Goal: Information Seeking & Learning: Learn about a topic

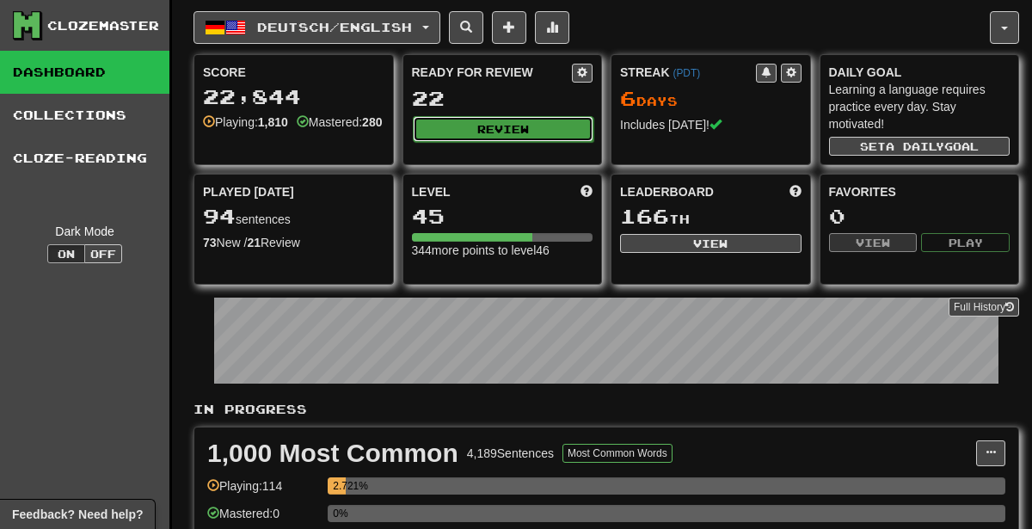
click at [486, 121] on button "Review" at bounding box center [504, 129] width 182 height 26
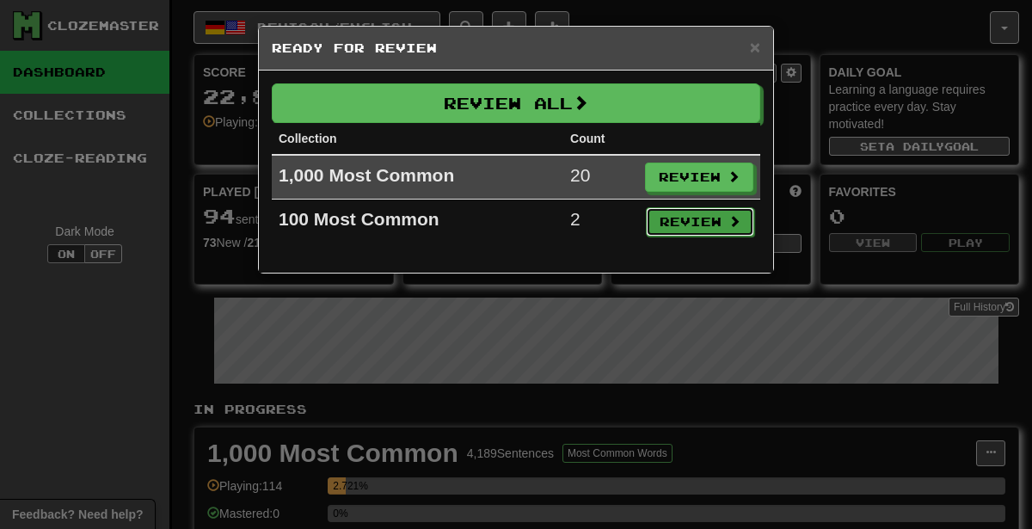
click at [676, 225] on button "Review" at bounding box center [700, 221] width 108 height 29
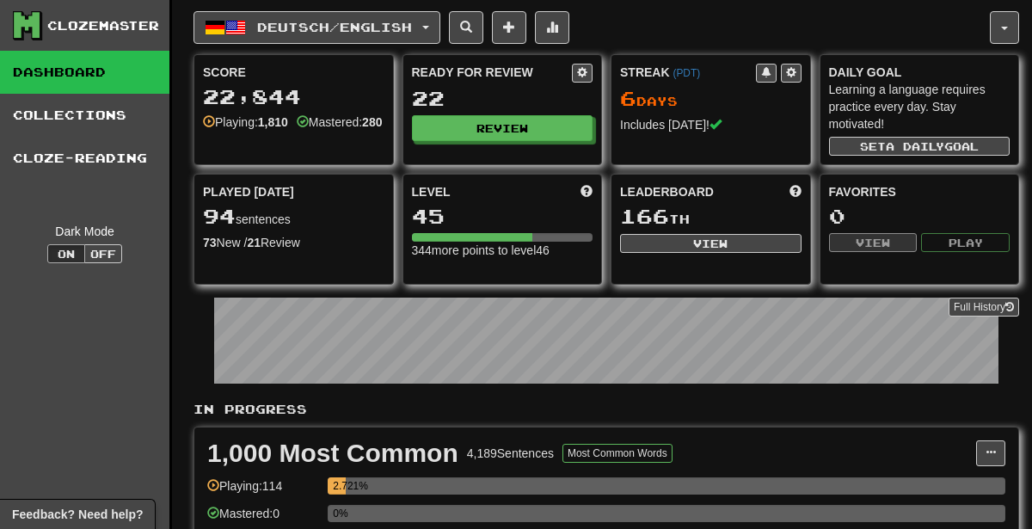
select select "********"
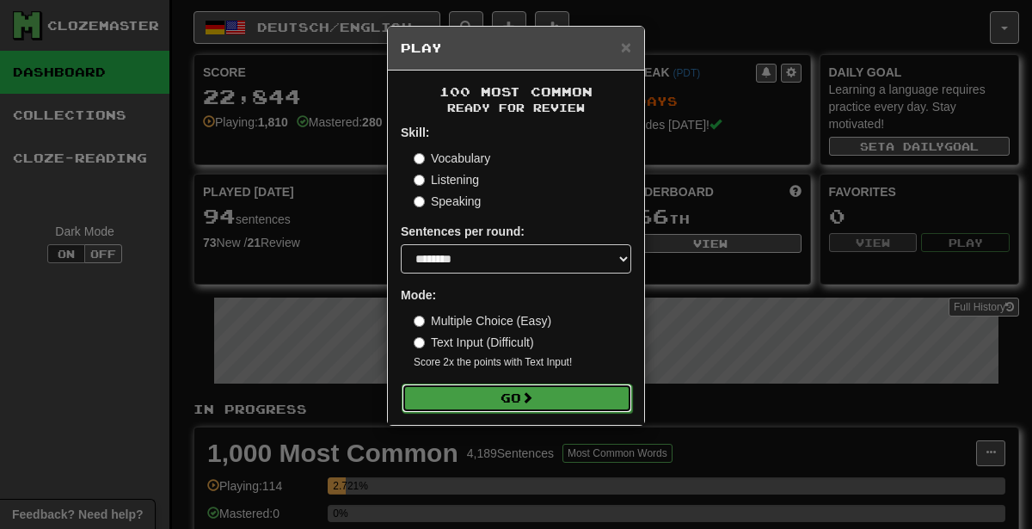
click at [548, 385] on button "Go" at bounding box center [517, 398] width 231 height 29
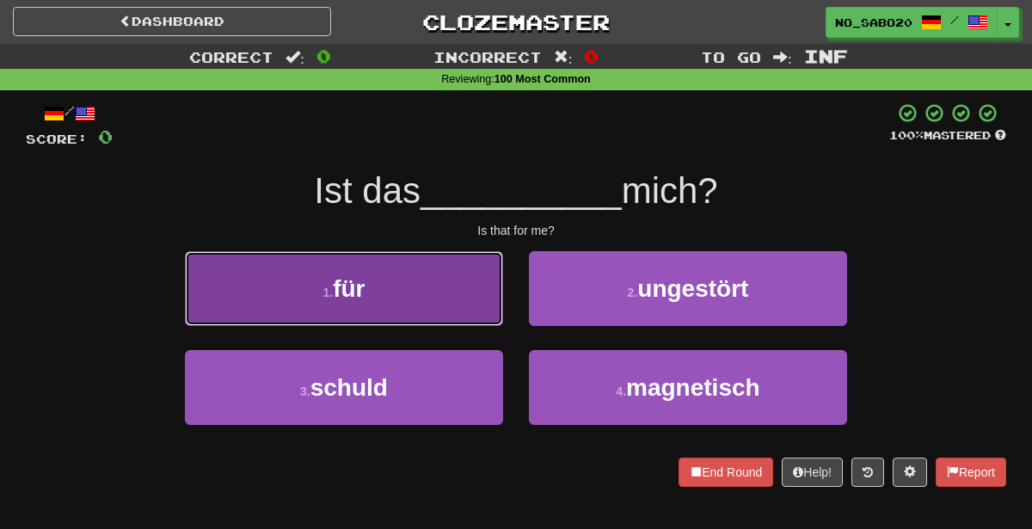
click at [475, 297] on button "1 . für" at bounding box center [344, 288] width 318 height 75
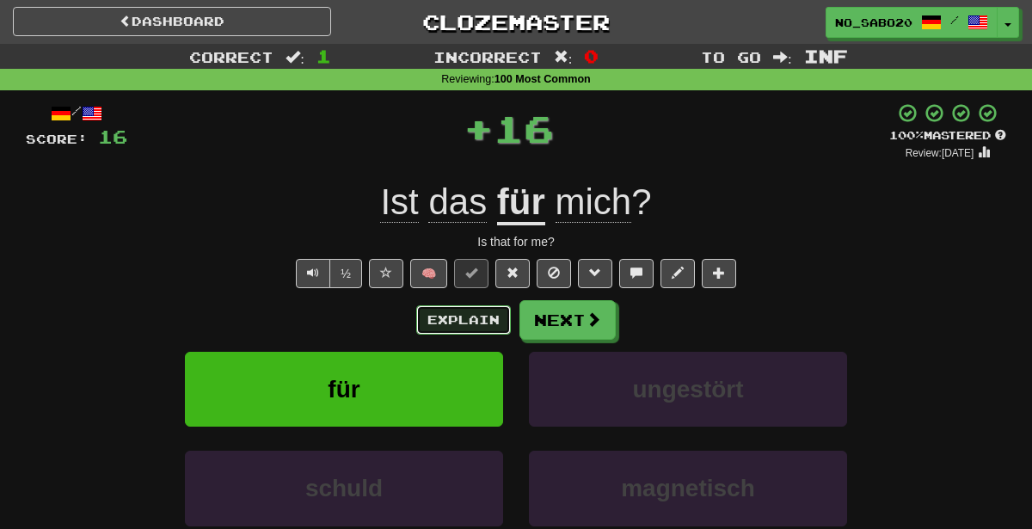
click at [479, 315] on button "Explain" at bounding box center [463, 319] width 95 height 29
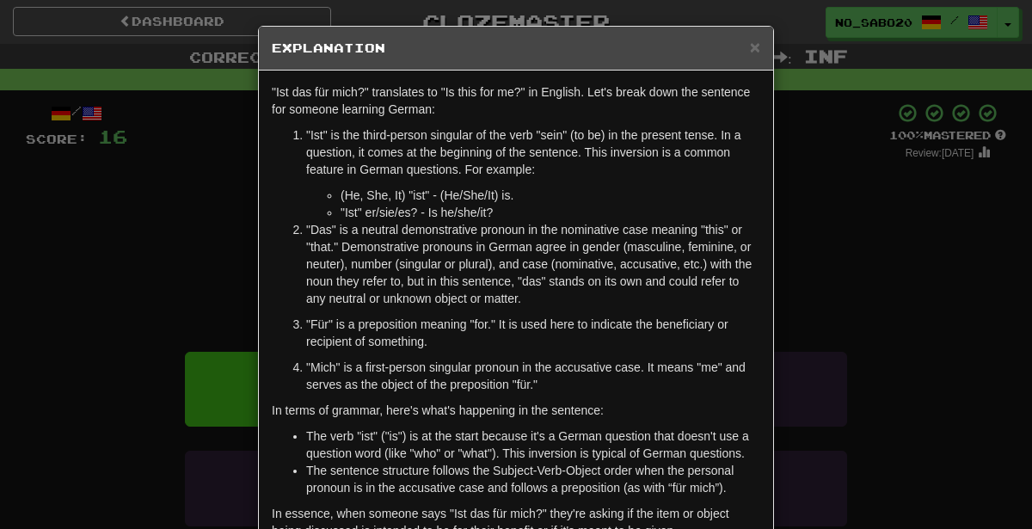
click at [871, 323] on div "× Explanation "Ist das für mich?" translates to "Is this for me?" in English. L…" at bounding box center [516, 264] width 1032 height 529
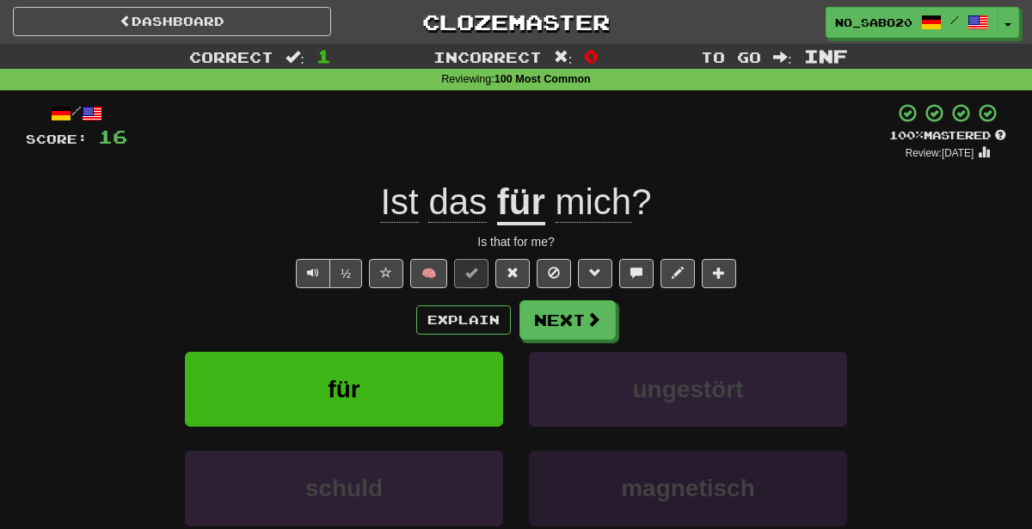
scroll to position [121, 0]
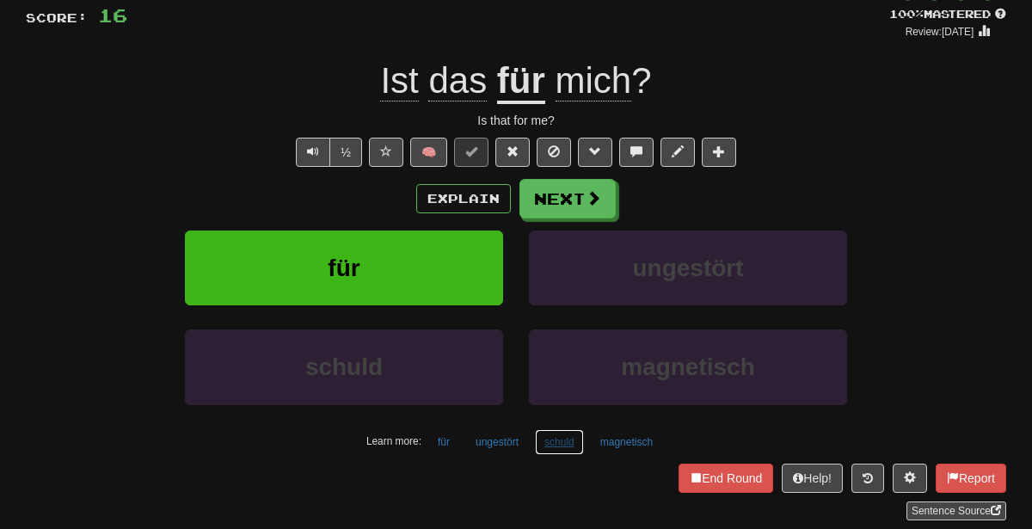
click at [544, 443] on button "schuld" at bounding box center [559, 442] width 49 height 26
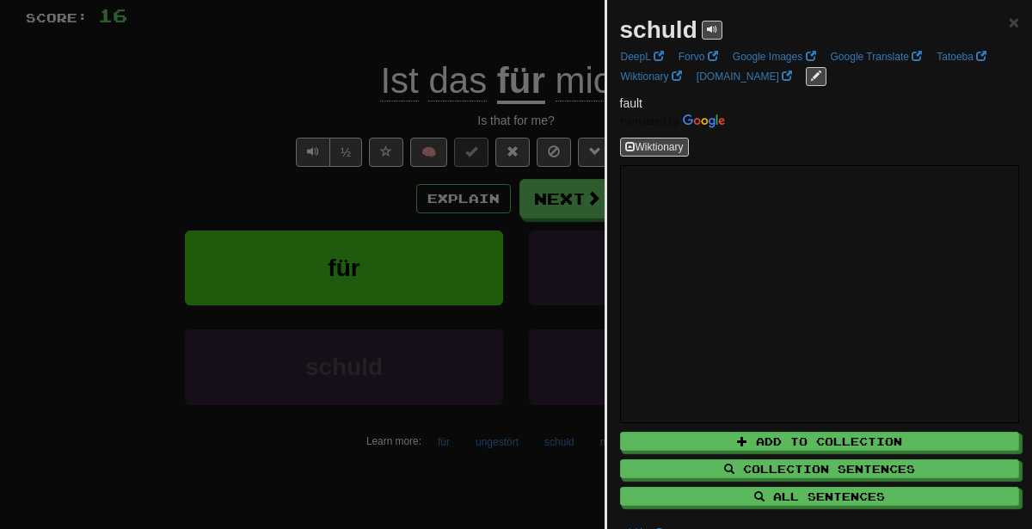
click at [423, 175] on div at bounding box center [516, 264] width 1032 height 529
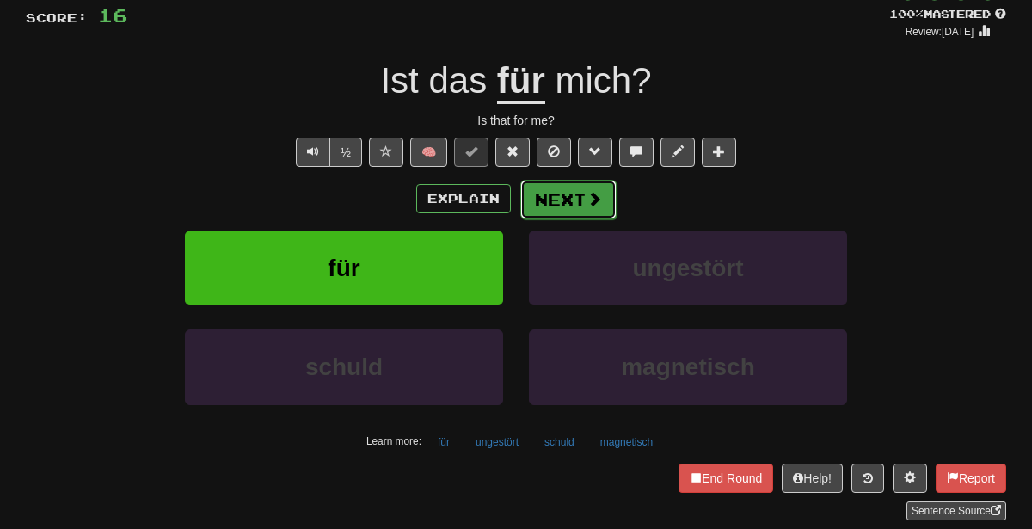
click at [571, 206] on button "Next" at bounding box center [568, 200] width 96 height 40
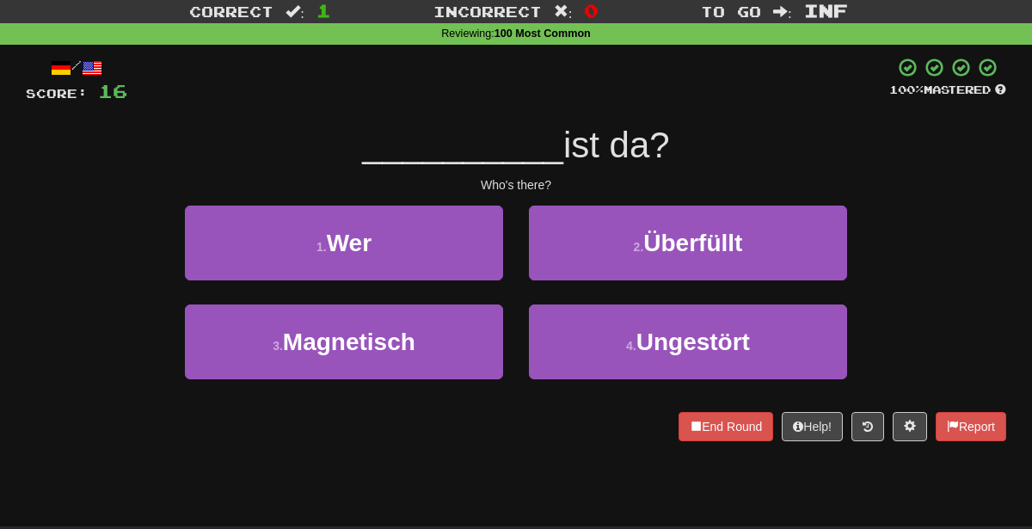
scroll to position [44, 0]
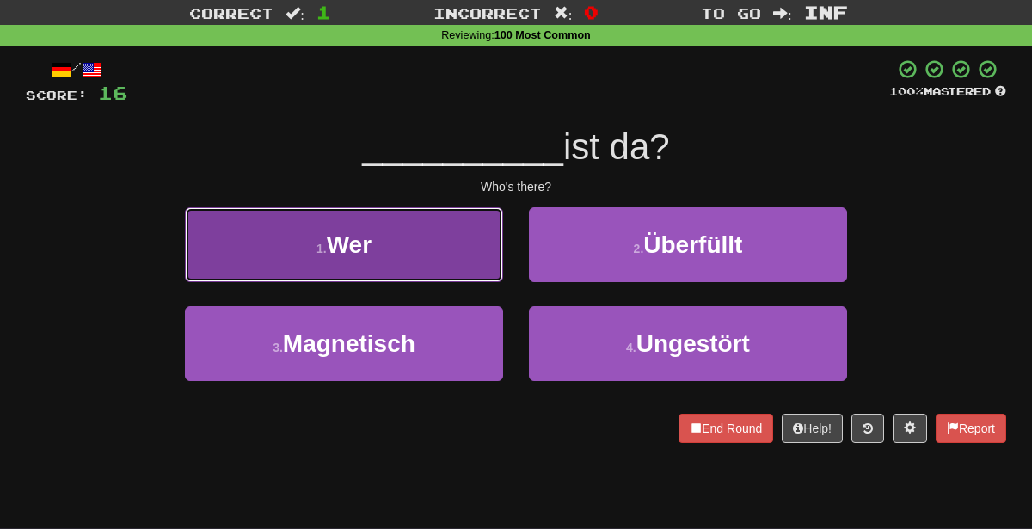
click at [461, 243] on button "1 . Wer" at bounding box center [344, 244] width 318 height 75
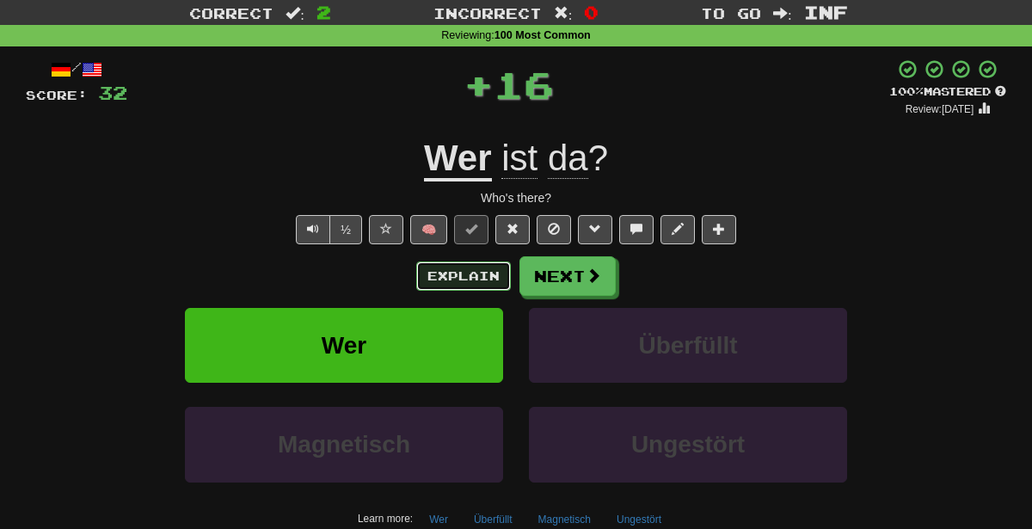
click at [491, 266] on button "Explain" at bounding box center [463, 276] width 95 height 29
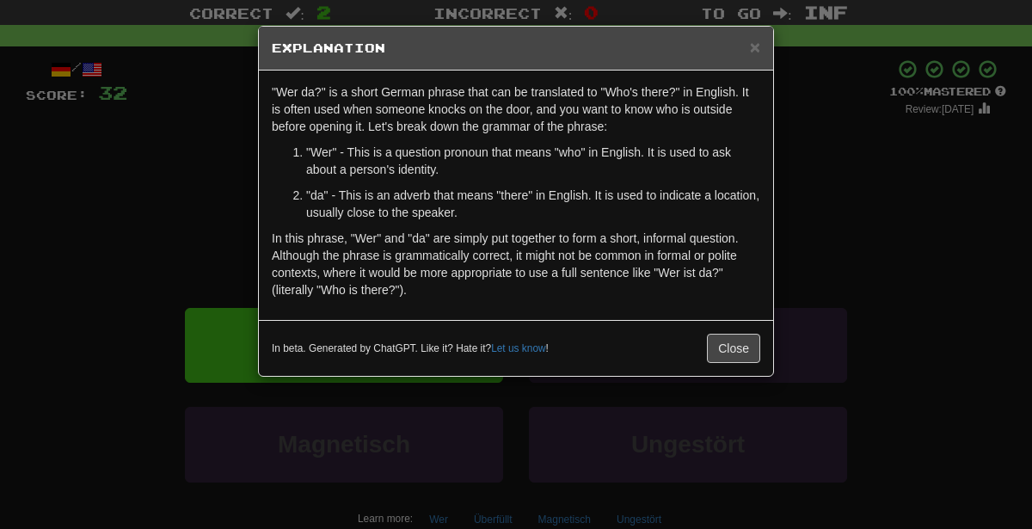
click at [891, 168] on div "× Explanation "Wer da?" is a short German phrase that can be translated to "Who…" at bounding box center [516, 264] width 1032 height 529
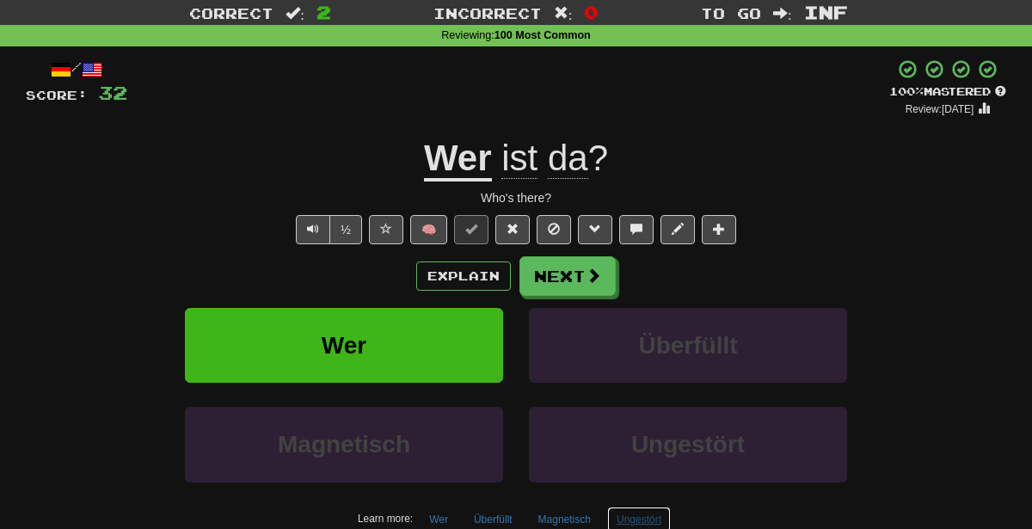
click at [633, 510] on button "Ungestört" at bounding box center [639, 520] width 64 height 26
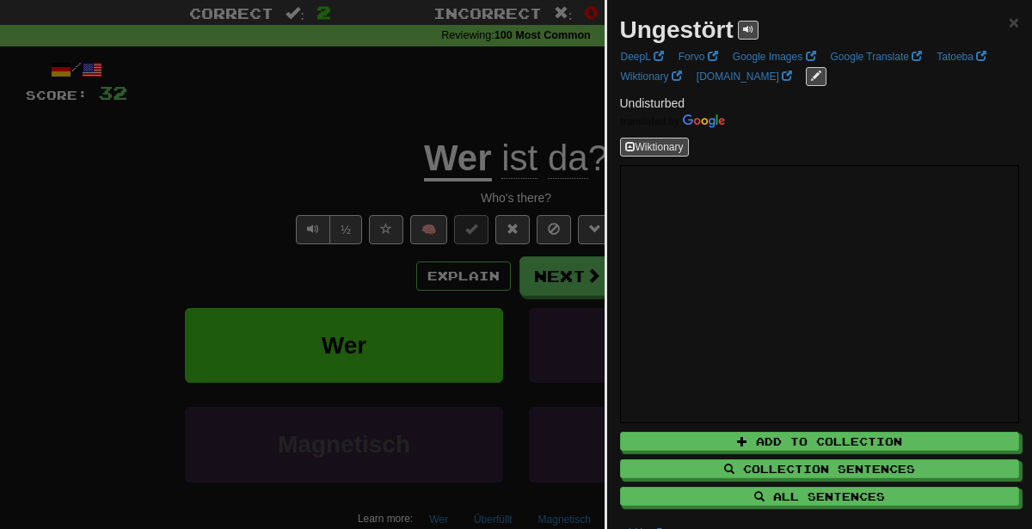
click at [546, 235] on div at bounding box center [516, 264] width 1032 height 529
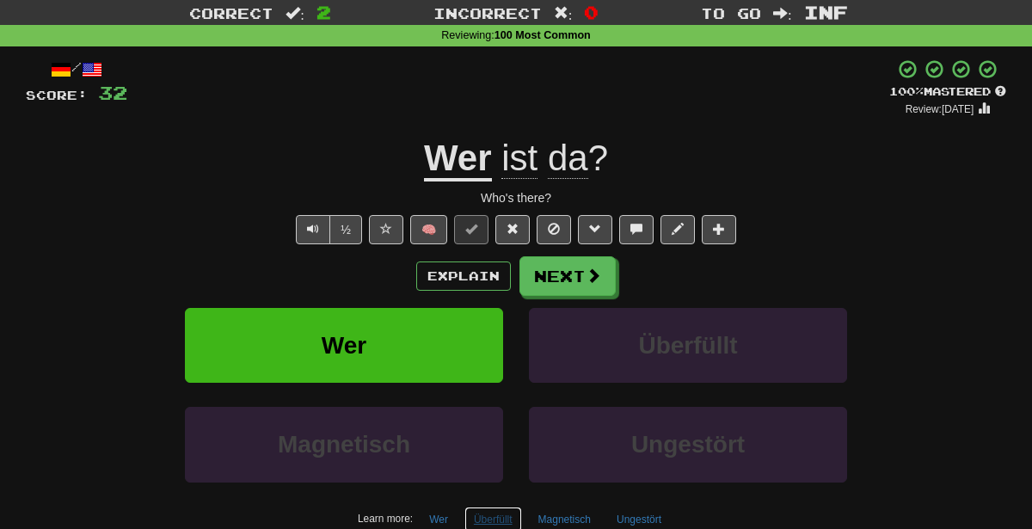
click at [480, 521] on button "Überfüllt" at bounding box center [494, 520] width 58 height 26
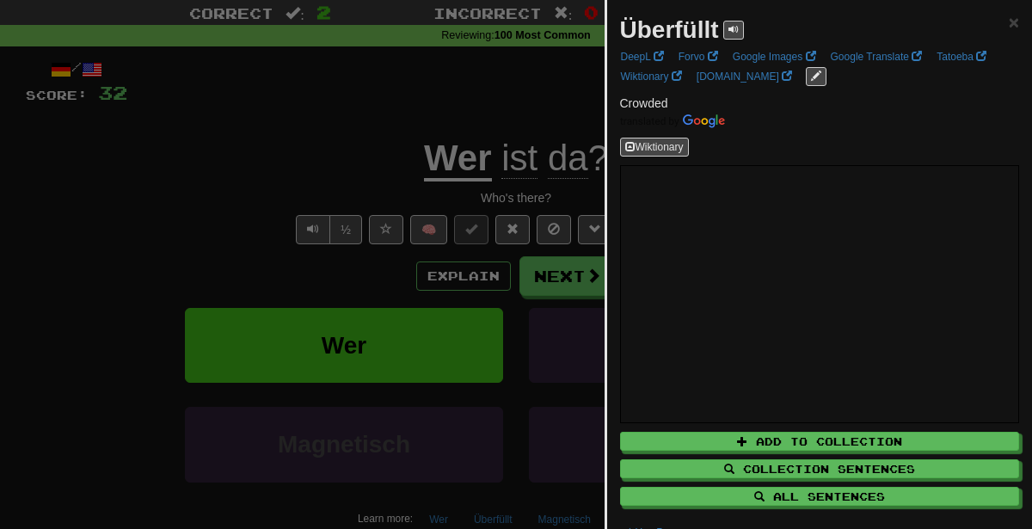
click at [414, 128] on div at bounding box center [516, 264] width 1032 height 529
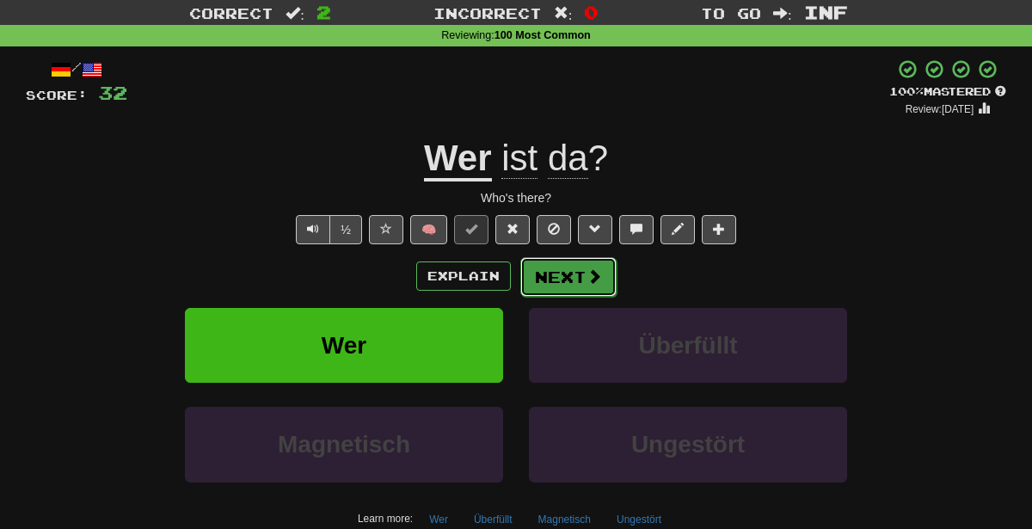
click at [591, 268] on span at bounding box center [594, 275] width 15 height 15
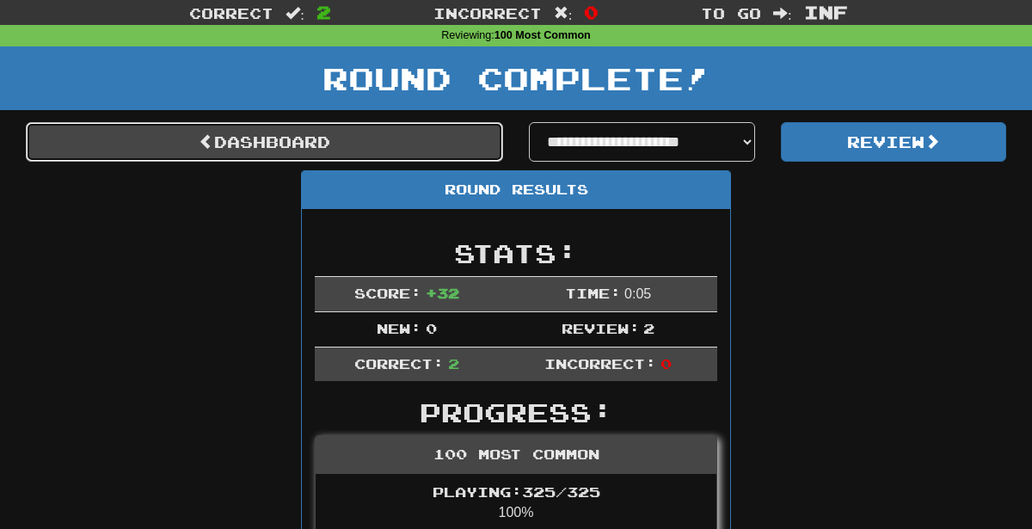
click at [447, 149] on link "Dashboard" at bounding box center [264, 142] width 477 height 40
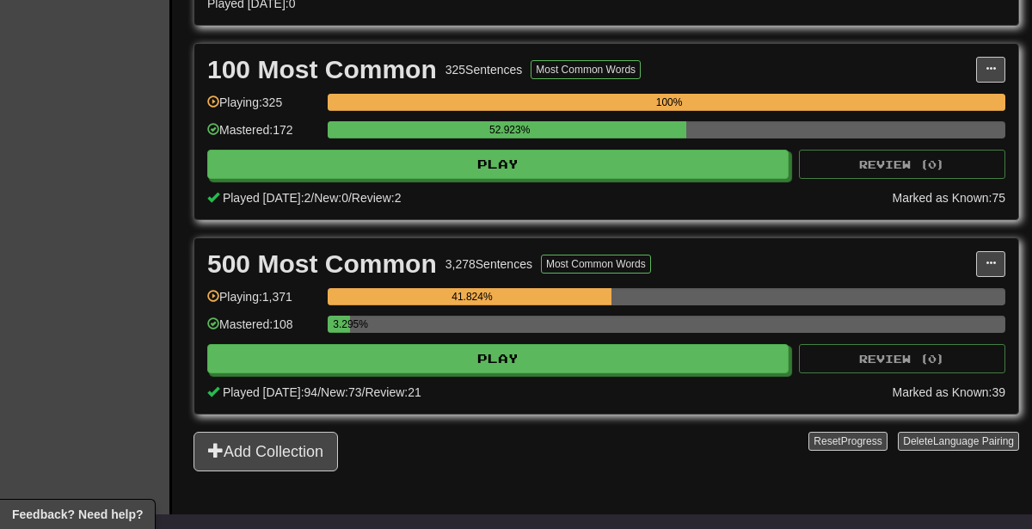
scroll to position [586, 0]
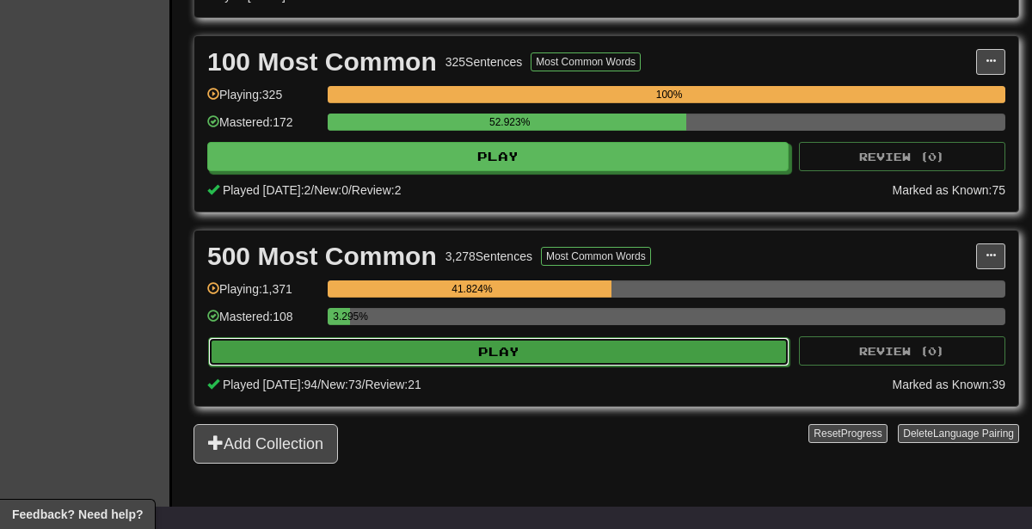
click at [603, 353] on button "Play" at bounding box center [499, 351] width 582 height 29
select select "********"
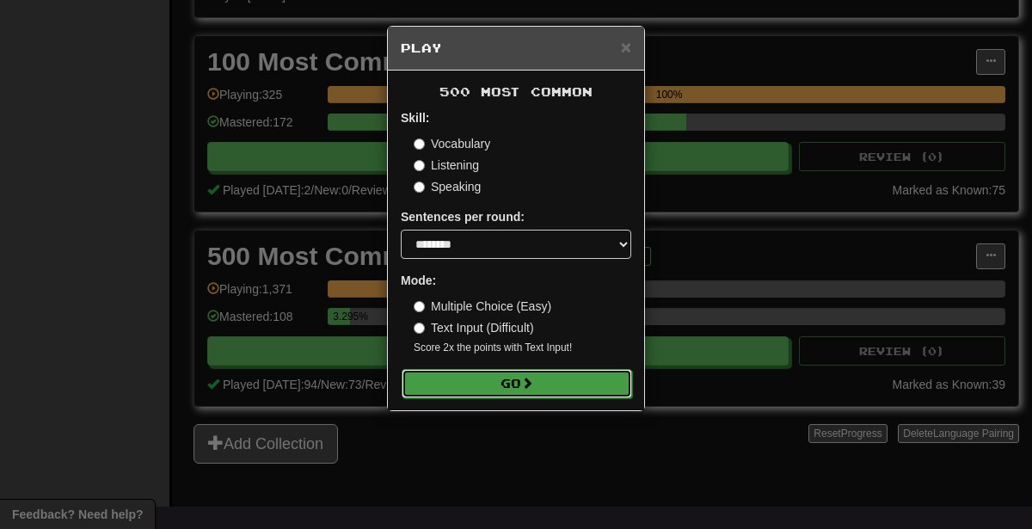
click at [599, 391] on button "Go" at bounding box center [517, 383] width 231 height 29
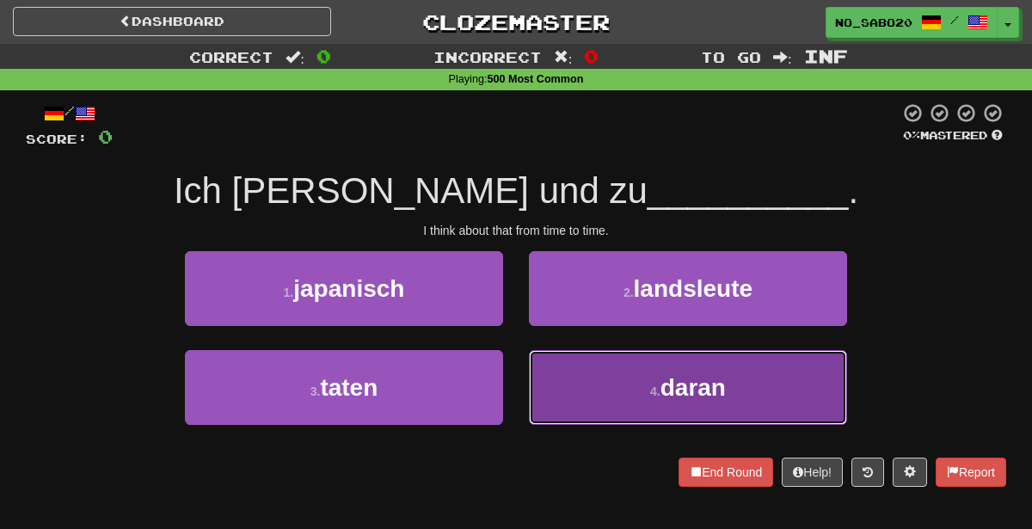
click at [650, 388] on small "4 ." at bounding box center [655, 392] width 10 height 14
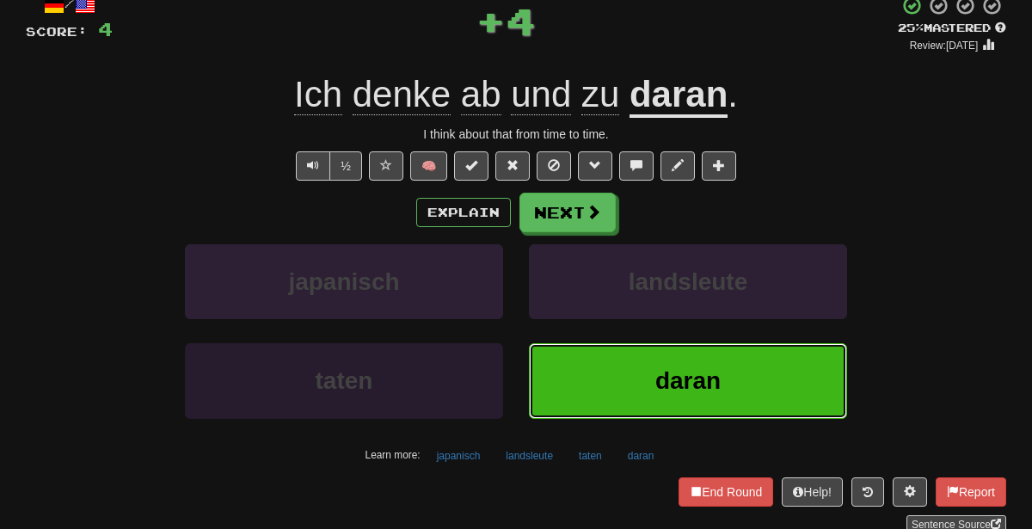
scroll to position [114, 0]
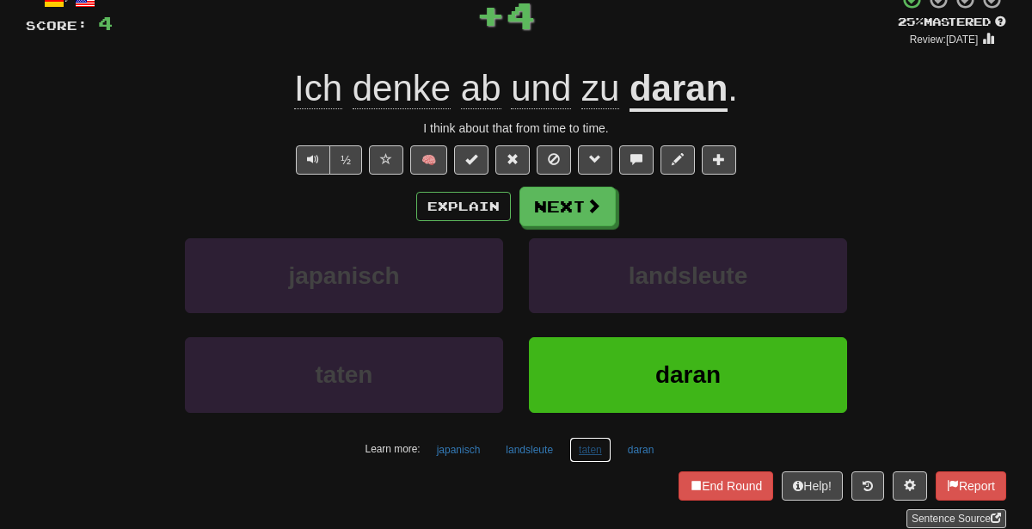
click at [574, 444] on button "taten" at bounding box center [591, 450] width 42 height 26
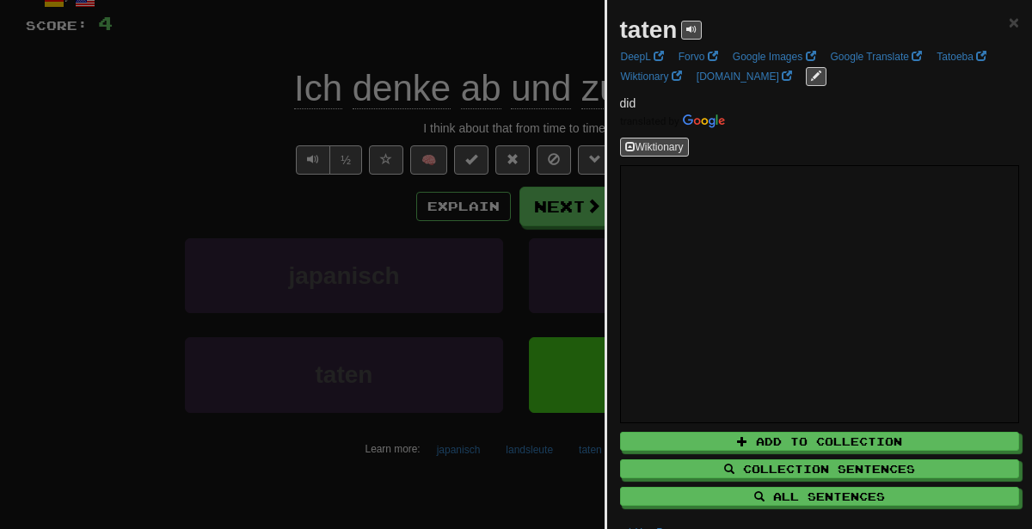
click at [214, 261] on div at bounding box center [516, 264] width 1032 height 529
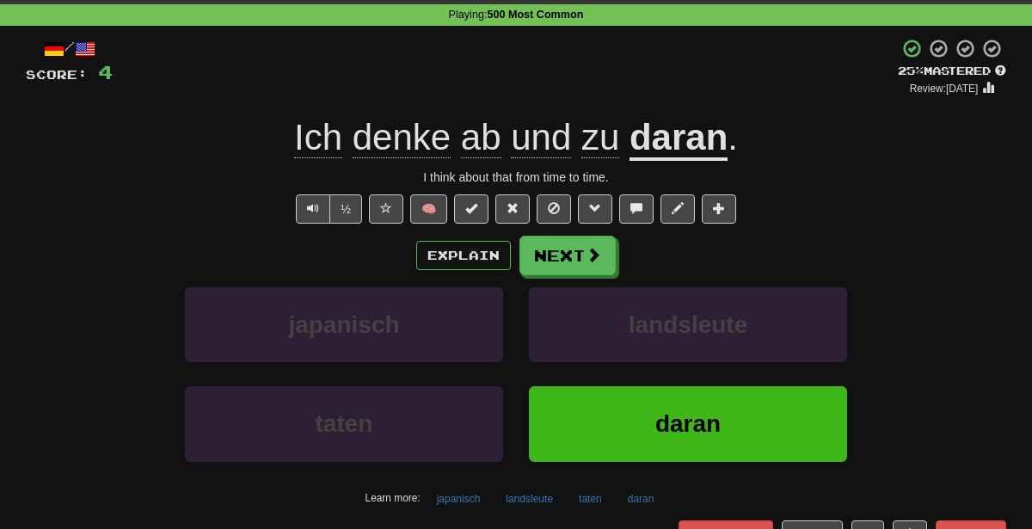
scroll to position [63, 0]
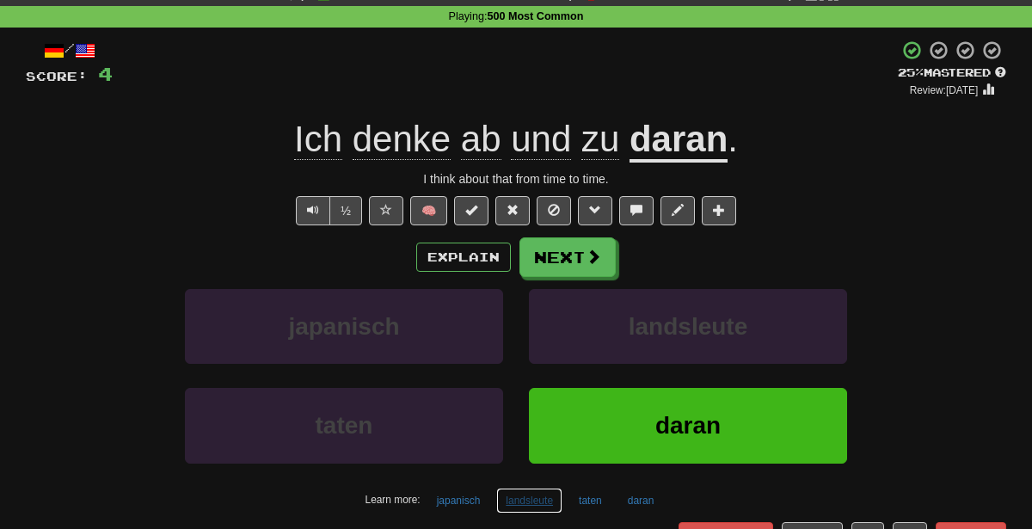
click at [522, 506] on button "landsleute" at bounding box center [529, 501] width 66 height 26
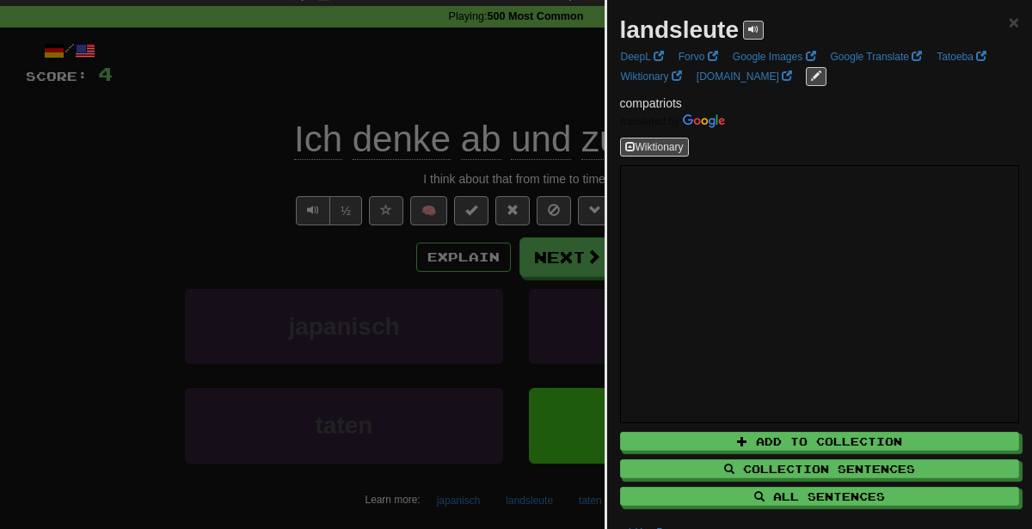
click at [499, 243] on div at bounding box center [516, 264] width 1032 height 529
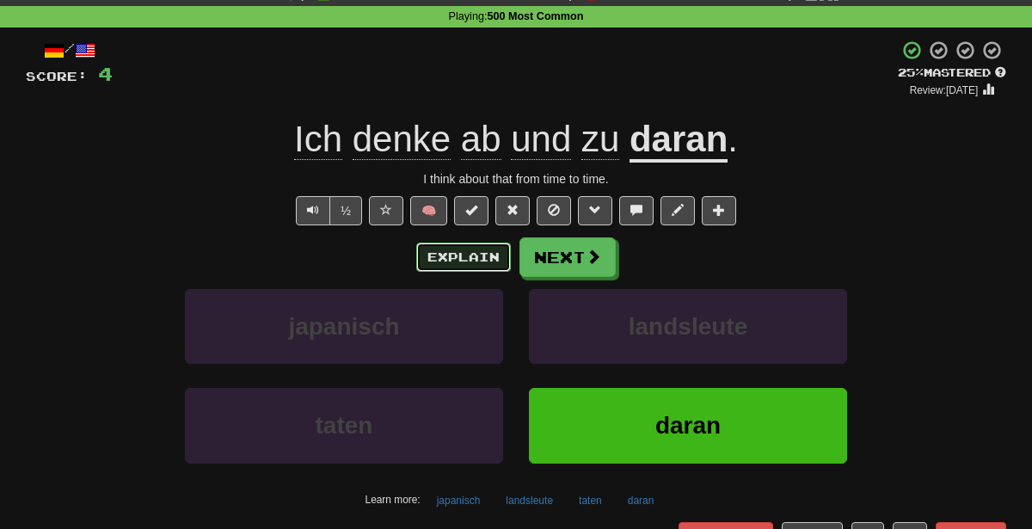
click at [501, 256] on button "Explain" at bounding box center [463, 257] width 95 height 29
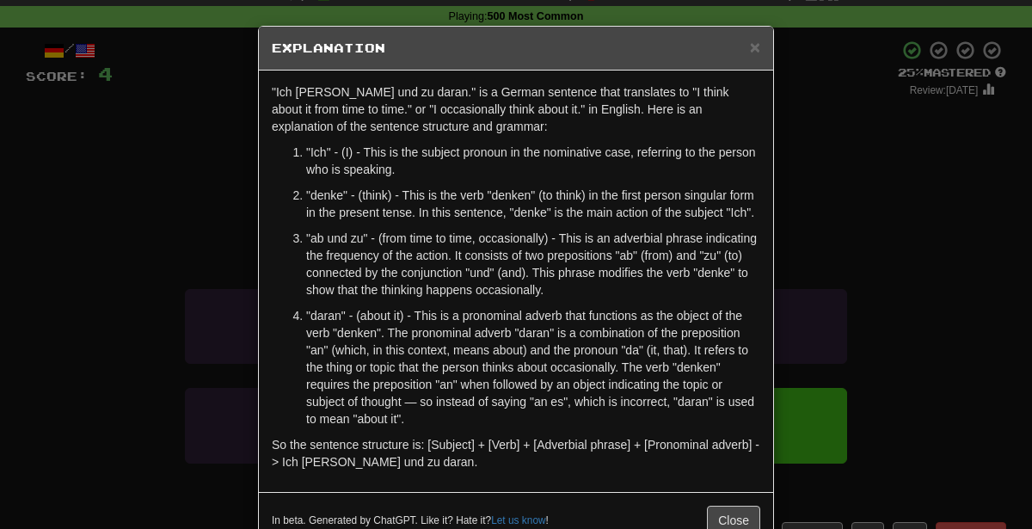
click at [0, 222] on div "× Explanation "Ich [PERSON_NAME] und zu daran." is a German sentence that trans…" at bounding box center [516, 264] width 1032 height 529
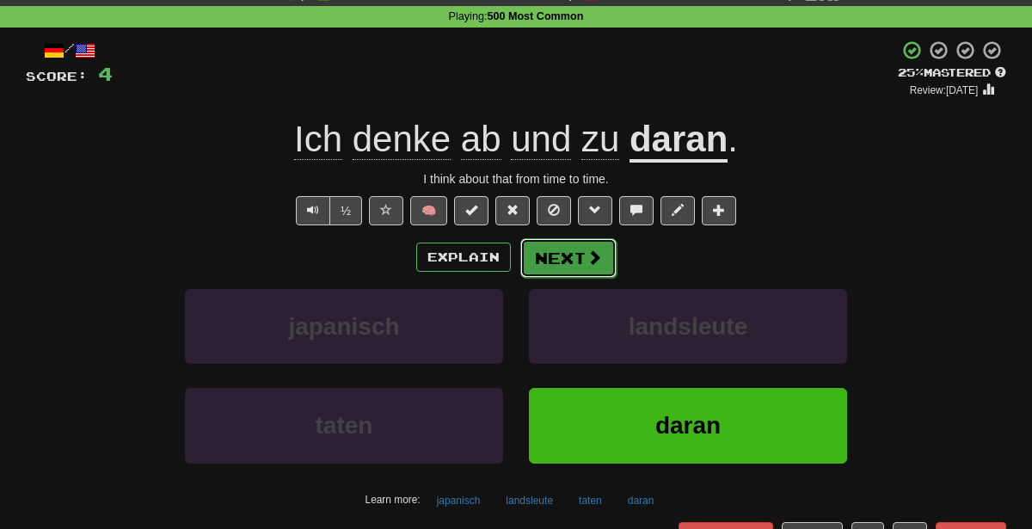
click at [564, 254] on button "Next" at bounding box center [568, 258] width 96 height 40
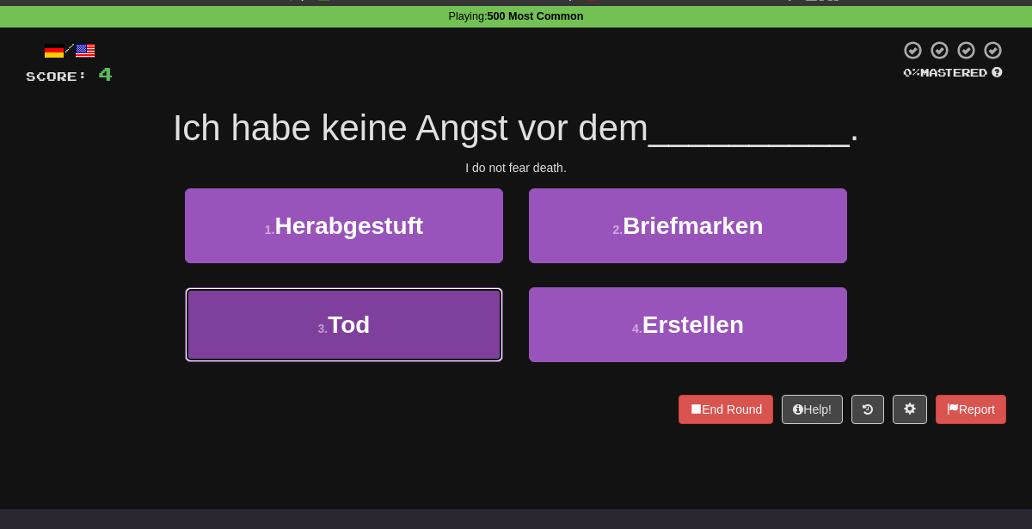
click at [351, 344] on button "3 . [PERSON_NAME]" at bounding box center [344, 324] width 318 height 75
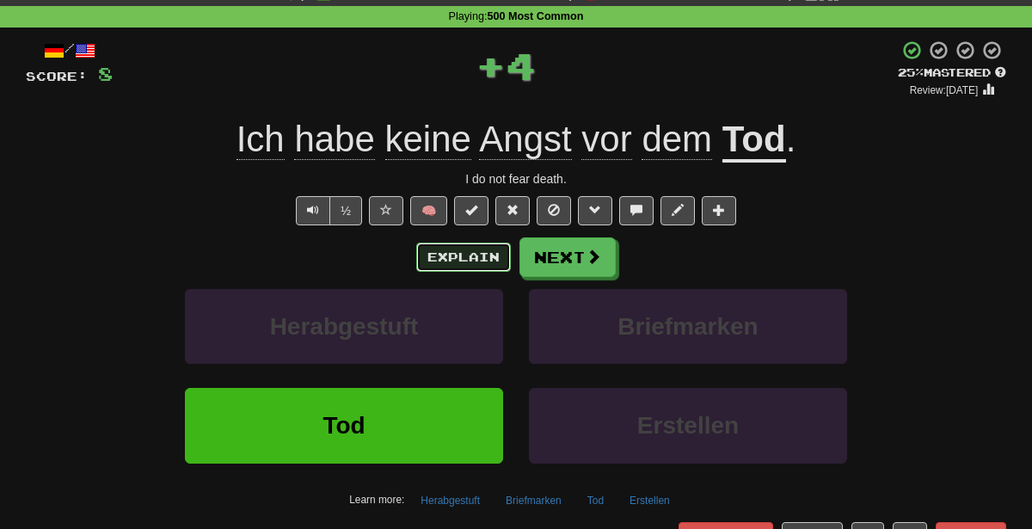
click at [476, 249] on button "Explain" at bounding box center [463, 257] width 95 height 29
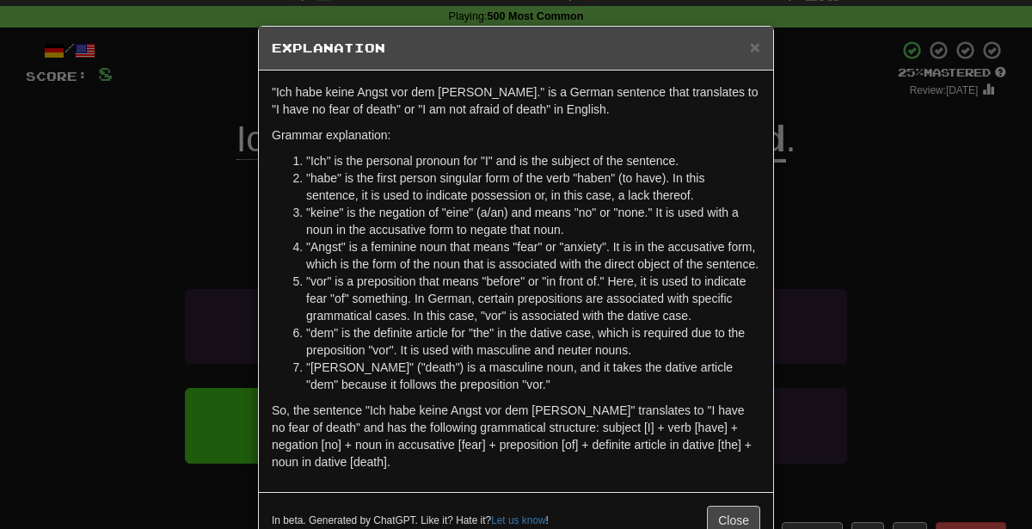
click at [937, 323] on div "× Explanation "Ich habe keine Angst vor dem [PERSON_NAME]." is a German sentenc…" at bounding box center [516, 264] width 1032 height 529
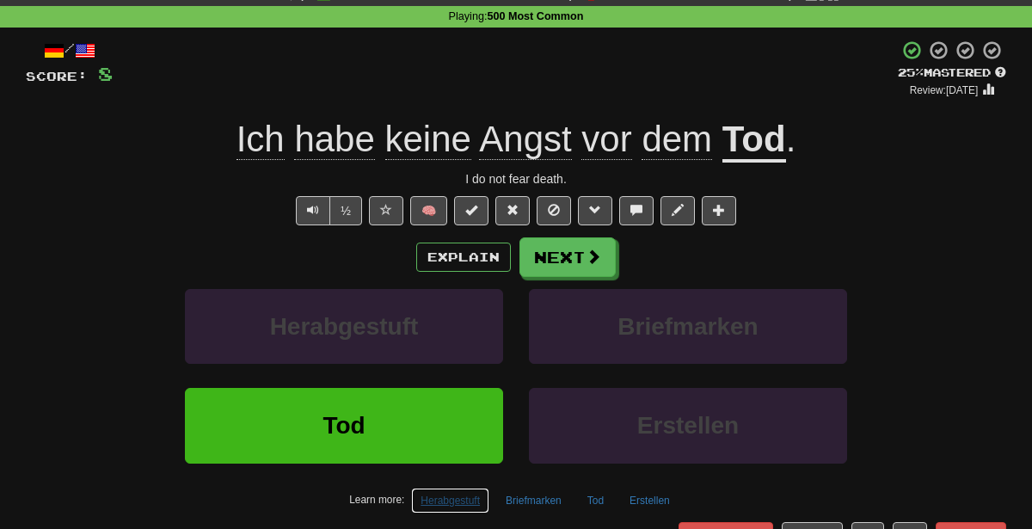
click at [475, 499] on button "Herabgestuft" at bounding box center [450, 501] width 78 height 26
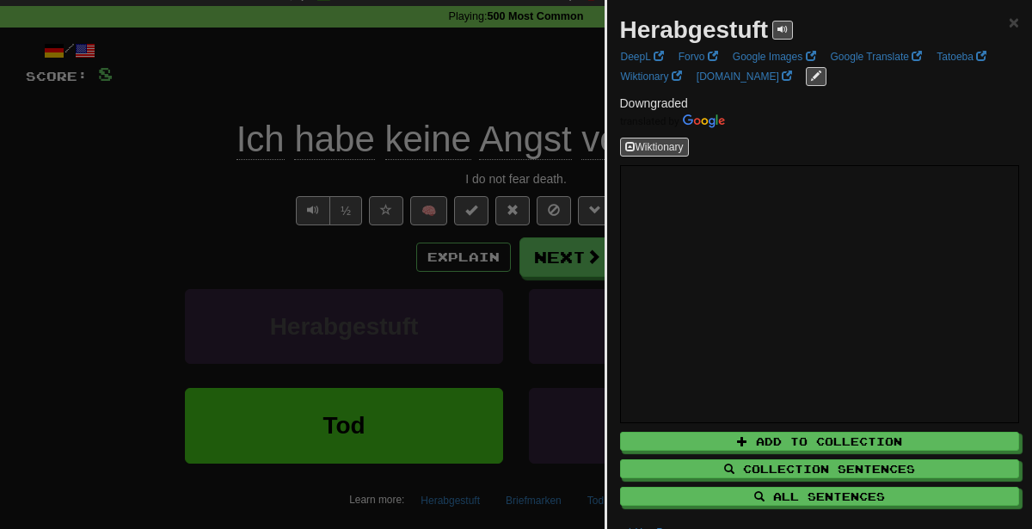
click at [551, 210] on div at bounding box center [516, 264] width 1032 height 529
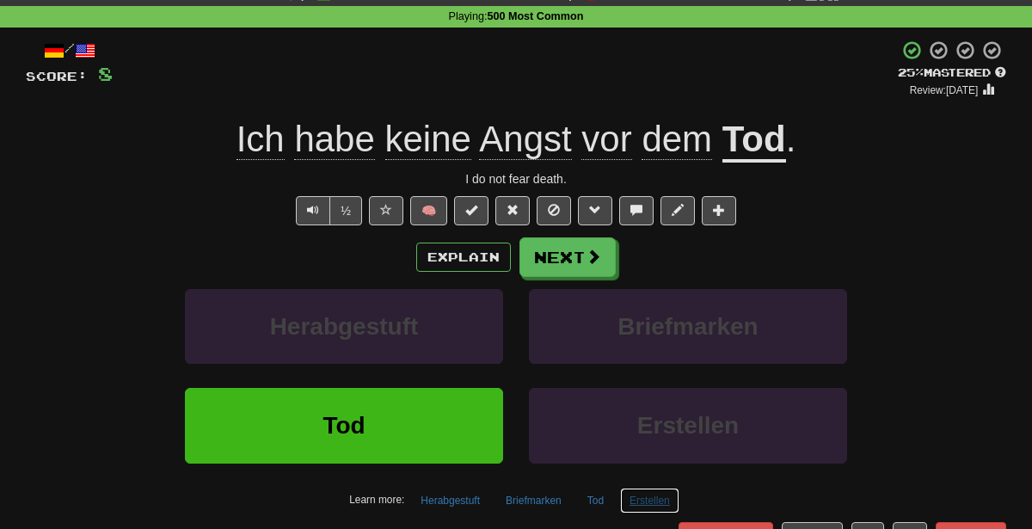
click at [652, 490] on button "Erstellen" at bounding box center [649, 501] width 59 height 26
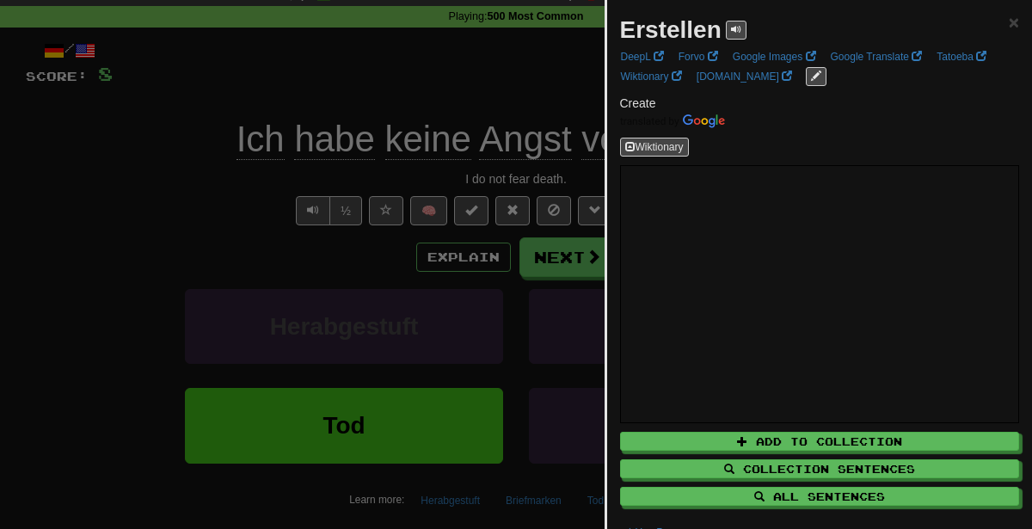
click at [507, 138] on div at bounding box center [516, 264] width 1032 height 529
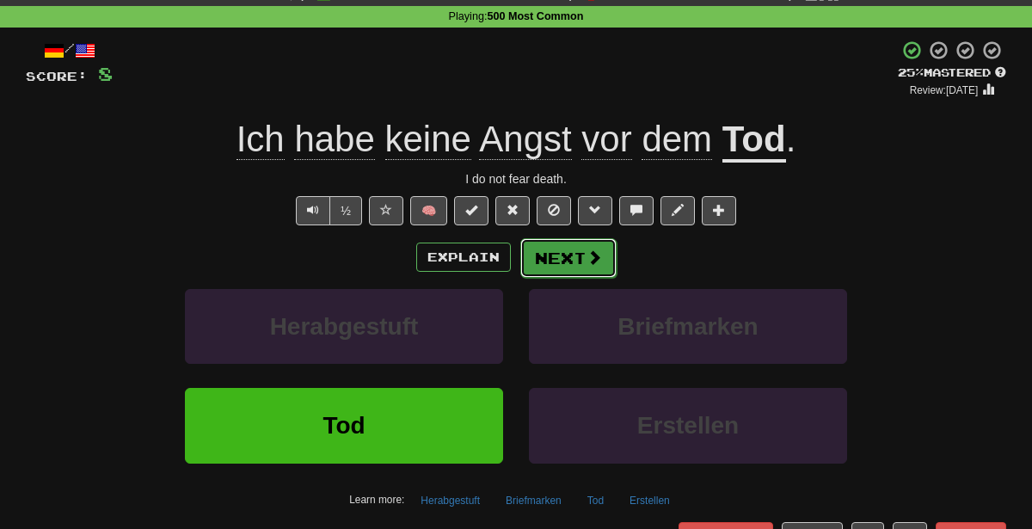
click at [584, 260] on button "Next" at bounding box center [568, 258] width 96 height 40
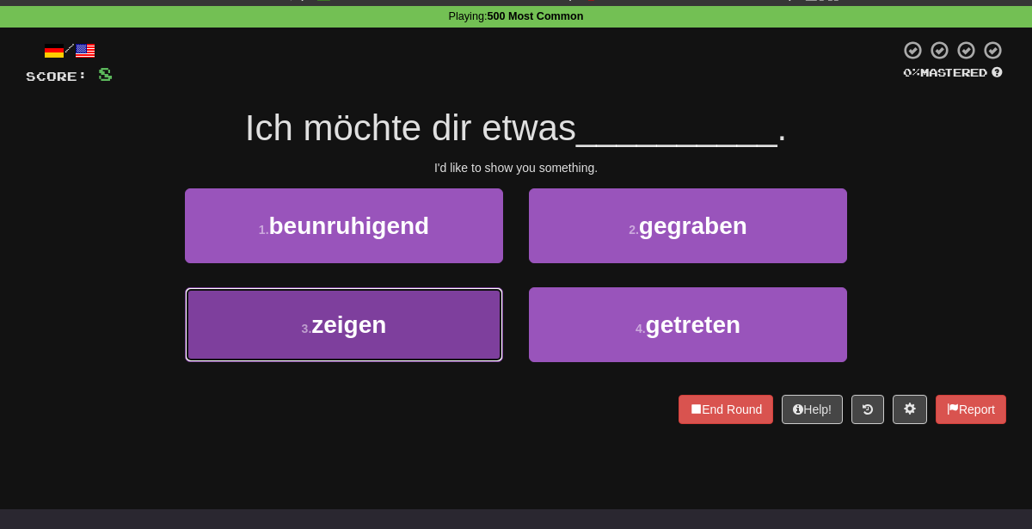
click at [431, 331] on button "3 . zeigen" at bounding box center [344, 324] width 318 height 75
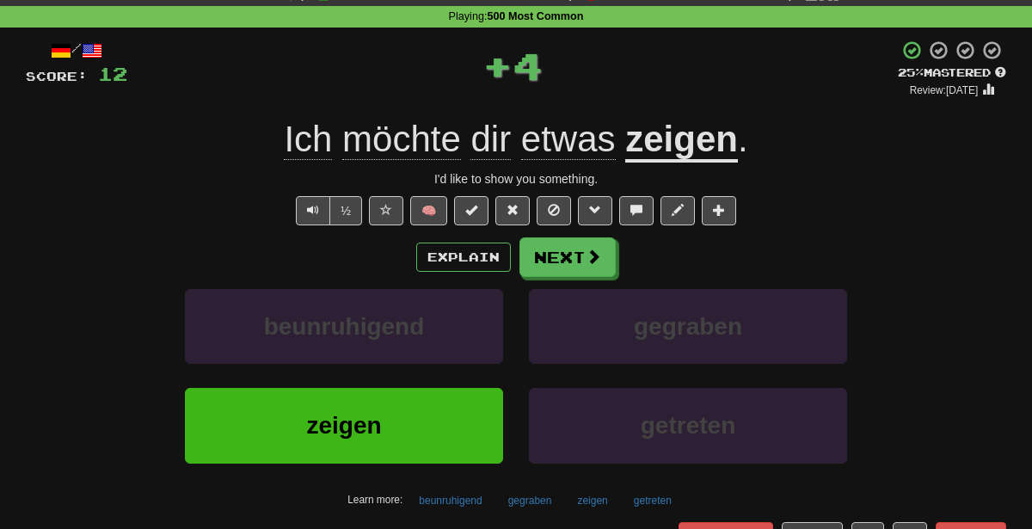
click at [466, 276] on div "Explain Next beunruhigend gegraben zeigen getreten Learn more: beunruhigend geg…" at bounding box center [516, 375] width 981 height 276
click at [468, 267] on button "Explain" at bounding box center [463, 257] width 95 height 29
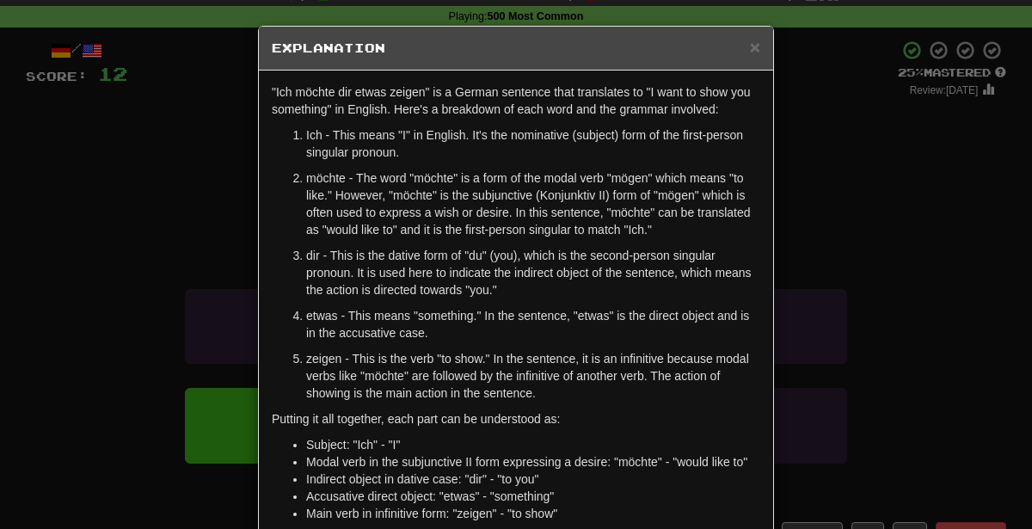
click at [888, 311] on div "× Explanation "Ich möchte dir etwas zeigen" is a German sentence that translate…" at bounding box center [516, 264] width 1032 height 529
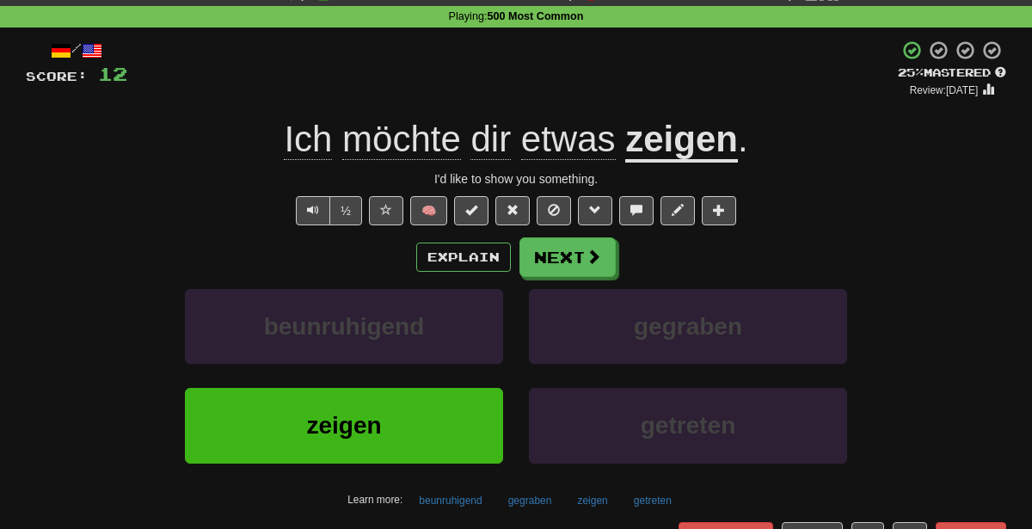
click at [465, 511] on div "/ Score: 12 + 4 25 % Mastered Review: [DATE] Ich möchte dir etwas zeigen . I'd …" at bounding box center [516, 309] width 981 height 539
click at [461, 505] on button "beunruhigend" at bounding box center [451, 501] width 82 height 26
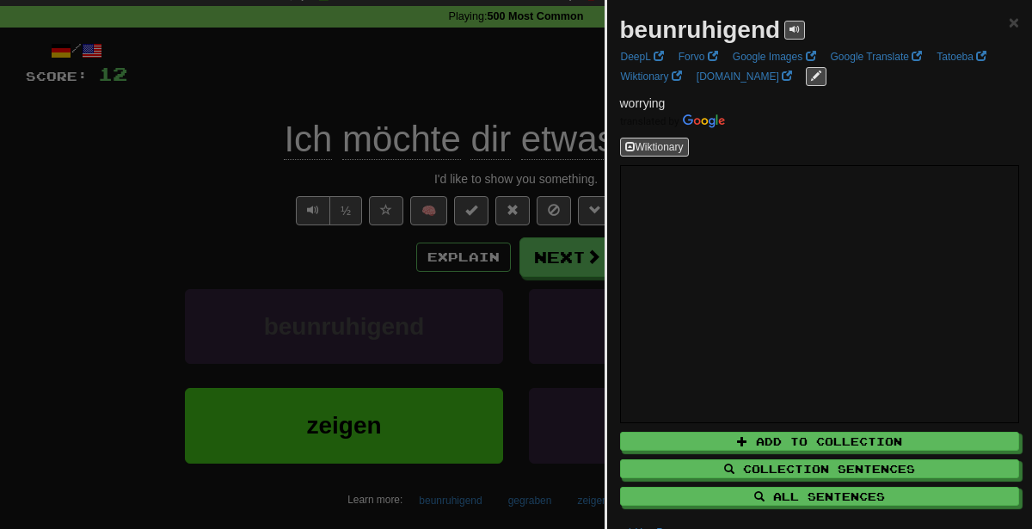
click at [444, 198] on div at bounding box center [516, 264] width 1032 height 529
